Goal: Complete application form: Complete application form

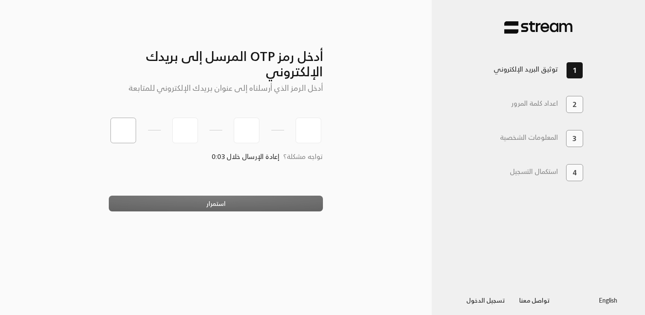
type input "6"
type input "0"
type input "1"
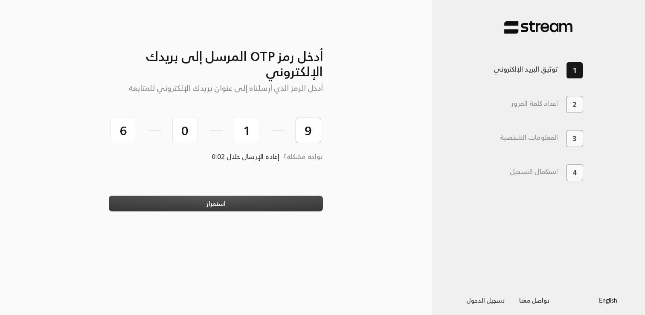
type input "9"
click at [220, 196] on button "استمرار" at bounding box center [216, 204] width 214 height 16
